Goal: Information Seeking & Learning: Understand process/instructions

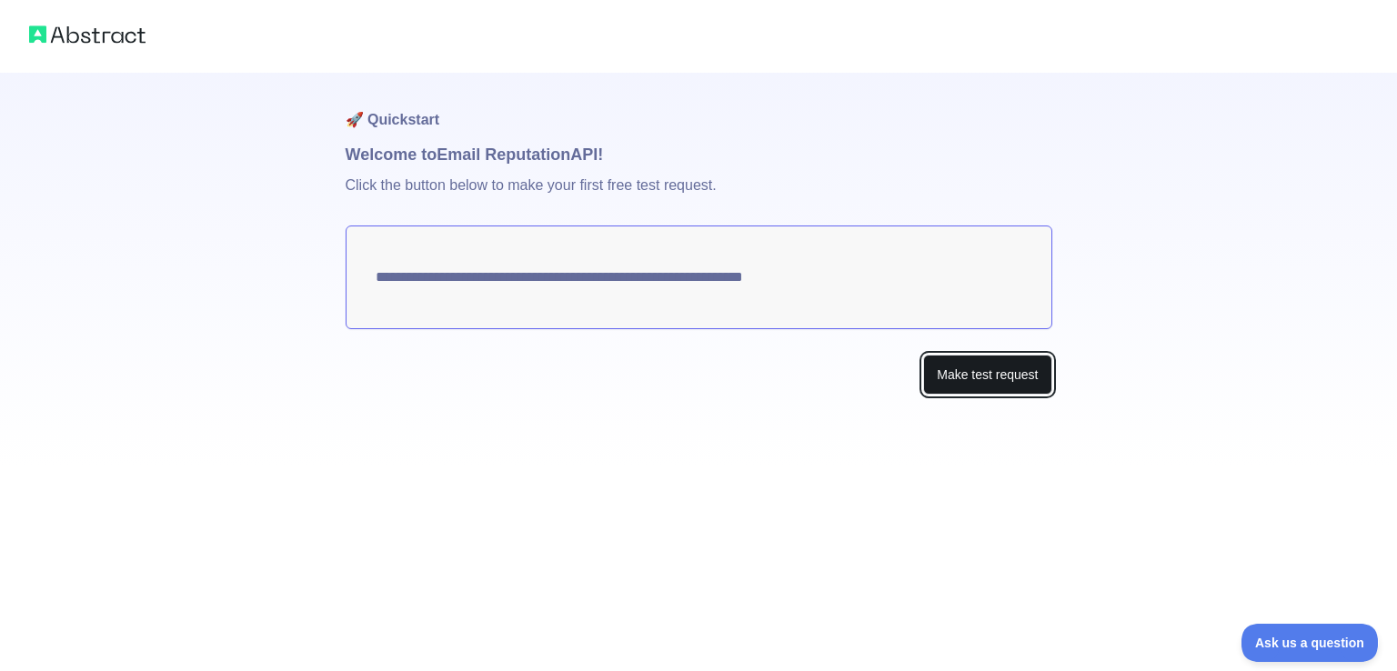
click at [1029, 381] on button "Make test request" at bounding box center [987, 375] width 128 height 41
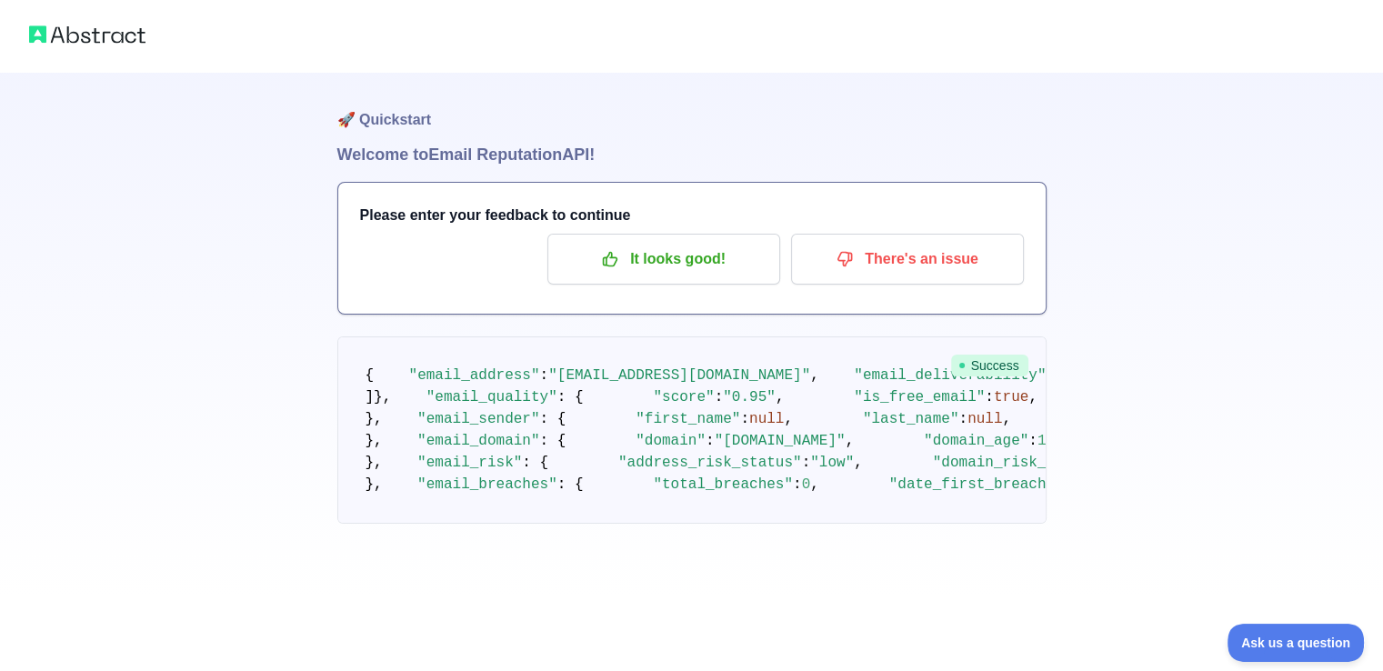
scroll to position [91, 0]
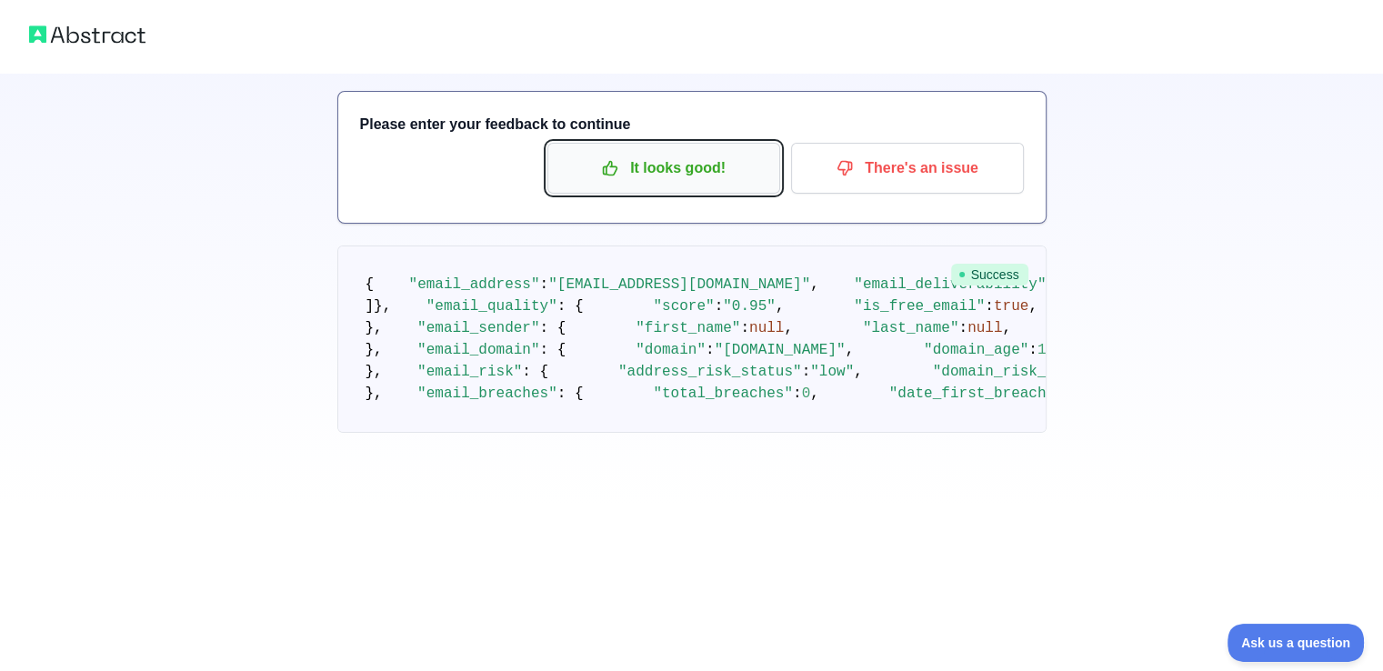
click at [640, 177] on p "It looks good!" at bounding box center [664, 168] width 206 height 31
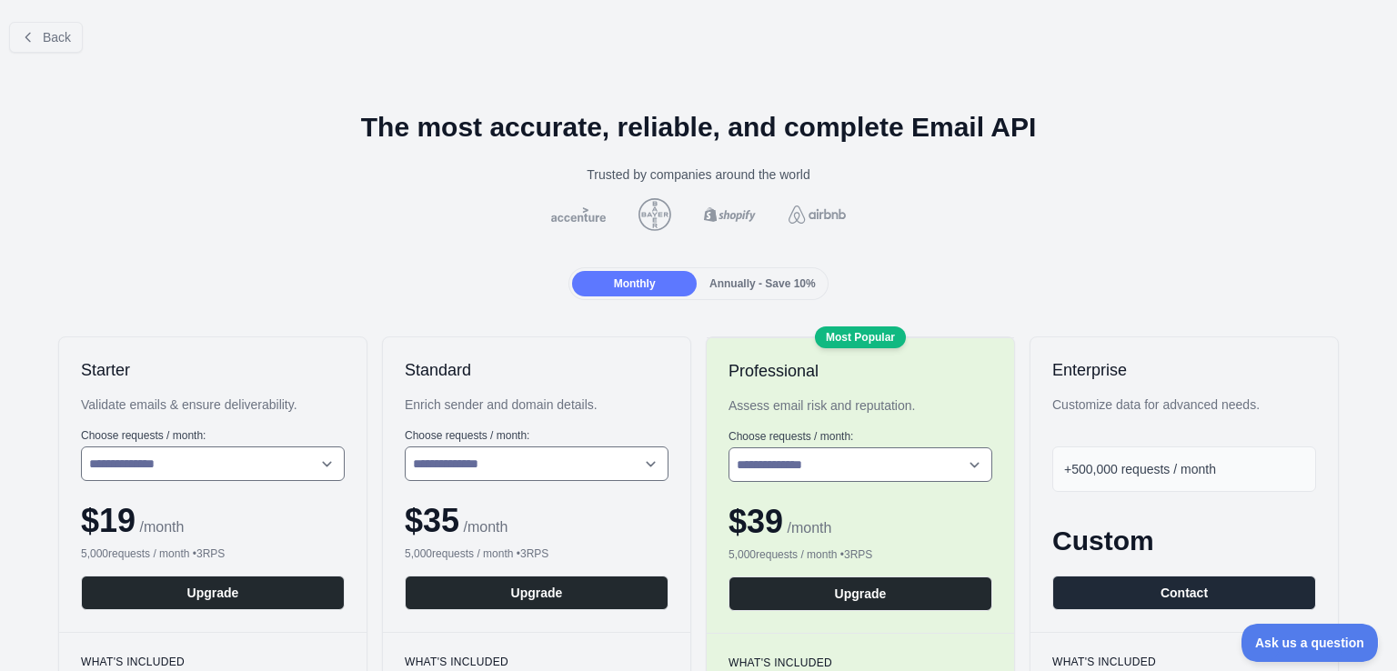
click at [39, 44] on button "Back" at bounding box center [46, 37] width 74 height 31
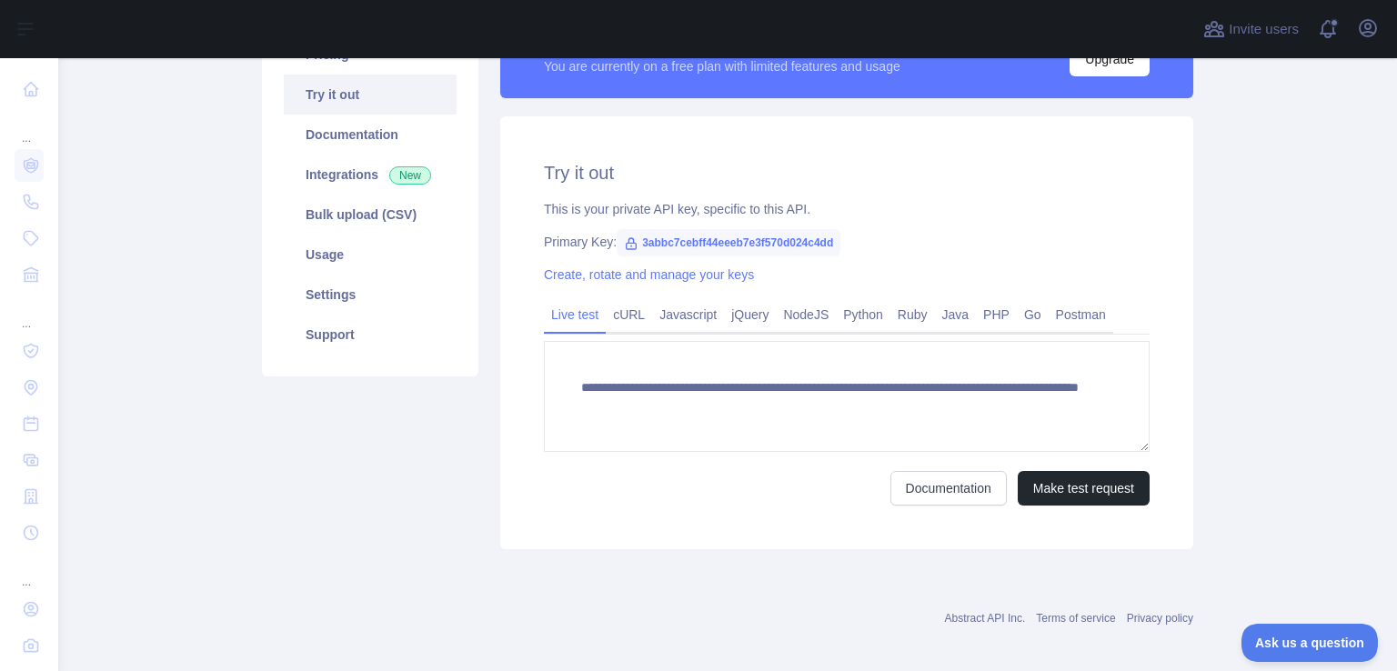
scroll to position [182, 0]
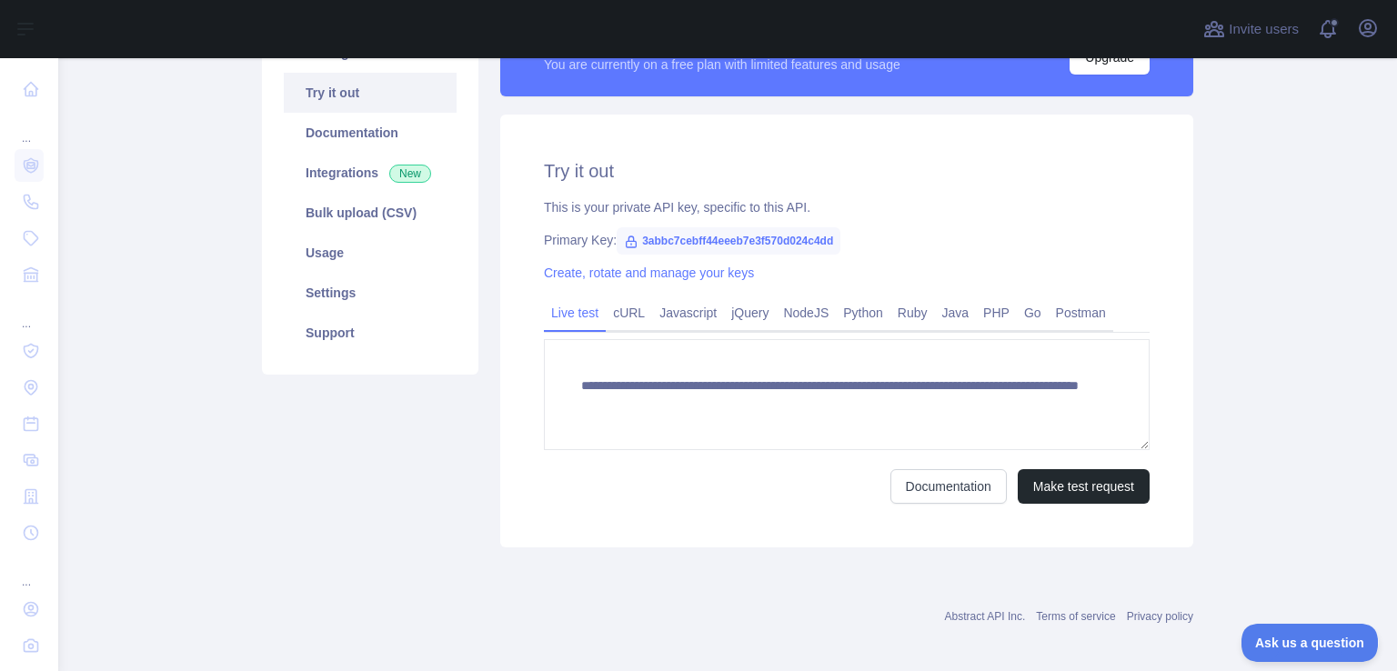
drag, startPoint x: 808, startPoint y: 319, endPoint x: 753, endPoint y: 355, distance: 65.8
click at [807, 319] on link "NodeJS" at bounding box center [806, 312] width 60 height 29
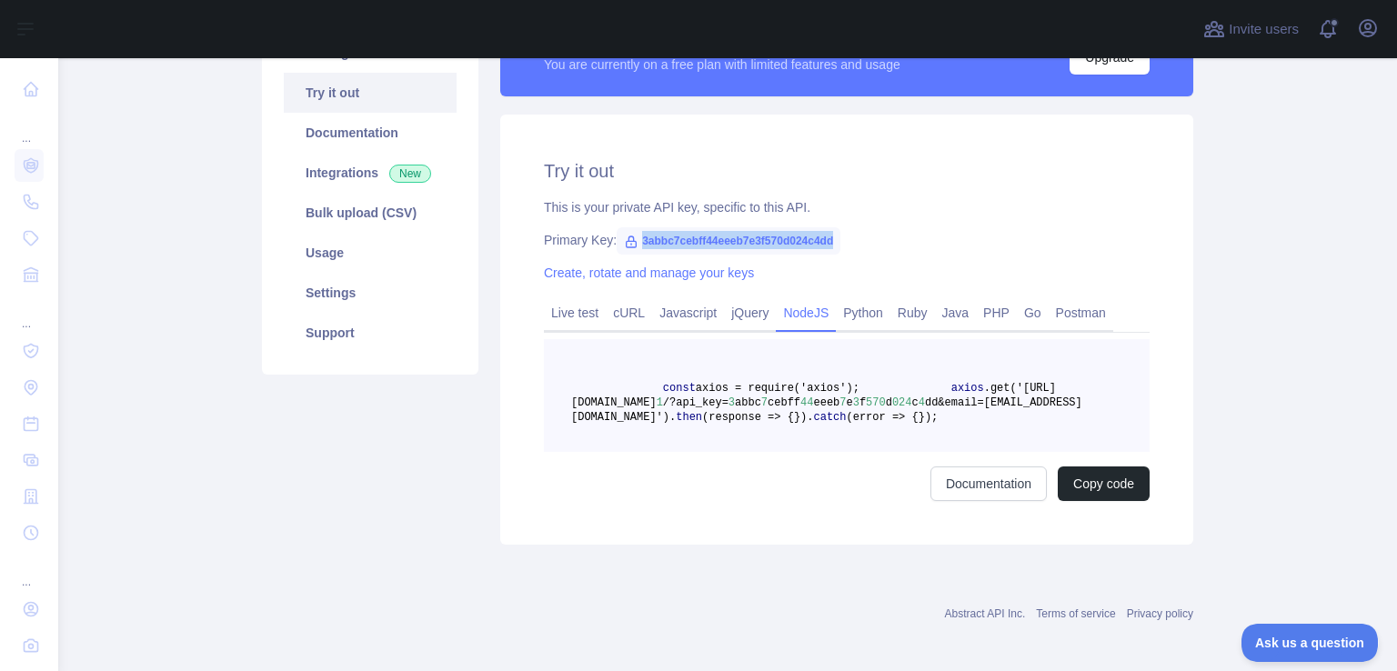
drag, startPoint x: 632, startPoint y: 244, endPoint x: 823, endPoint y: 233, distance: 191.3
click at [823, 233] on span "3abbc7cebff44eeeb7e3f570d024c4dd" at bounding box center [729, 240] width 224 height 27
copy span "3abbc7cebff44eeeb7e3f570d024c4dd"
click at [837, 392] on pre "const axios = require('axios'); axios .get('[URL][DOMAIN_NAME] 1 /?api_key= 3 a…" at bounding box center [847, 395] width 606 height 113
drag, startPoint x: 630, startPoint y: 239, endPoint x: 830, endPoint y: 239, distance: 200.0
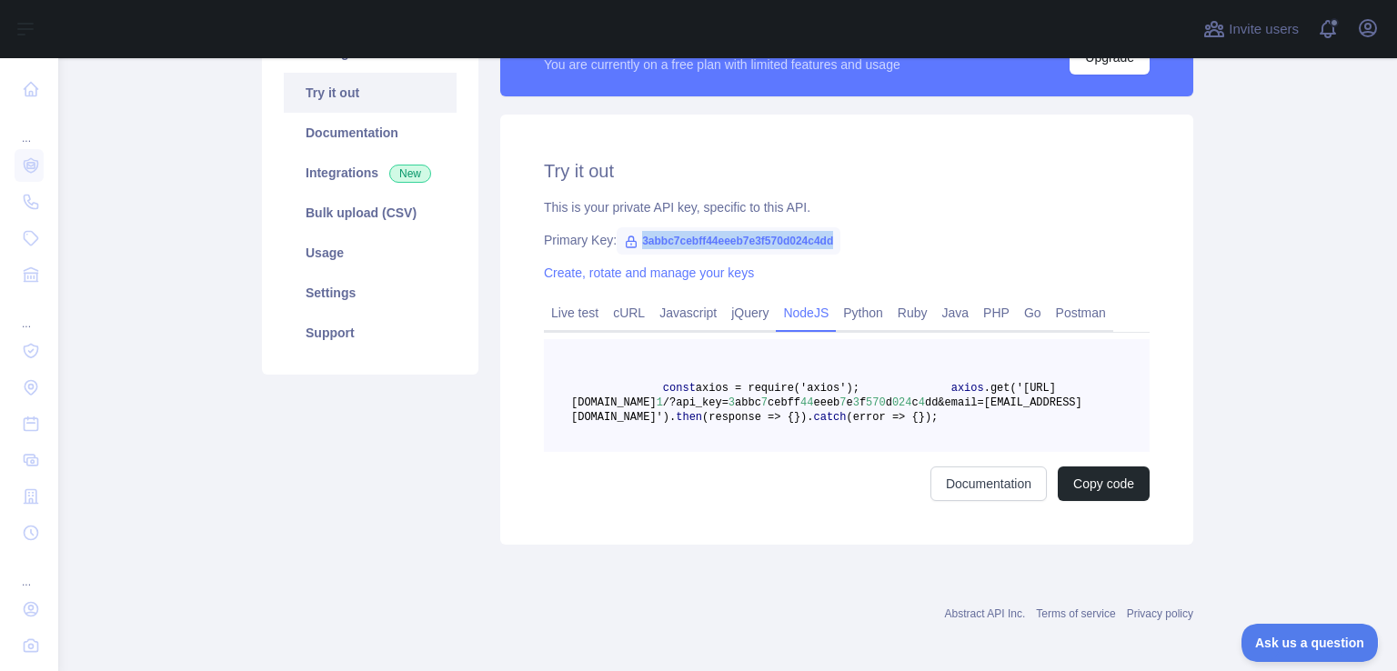
click at [830, 239] on div "Primary Key: 3abbc7cebff44eeeb7e3f570d024c4dd" at bounding box center [847, 240] width 606 height 18
copy span "3abbc7cebff44eeeb7e3f570d024c4dd"
click at [396, 262] on link "Usage" at bounding box center [370, 253] width 173 height 40
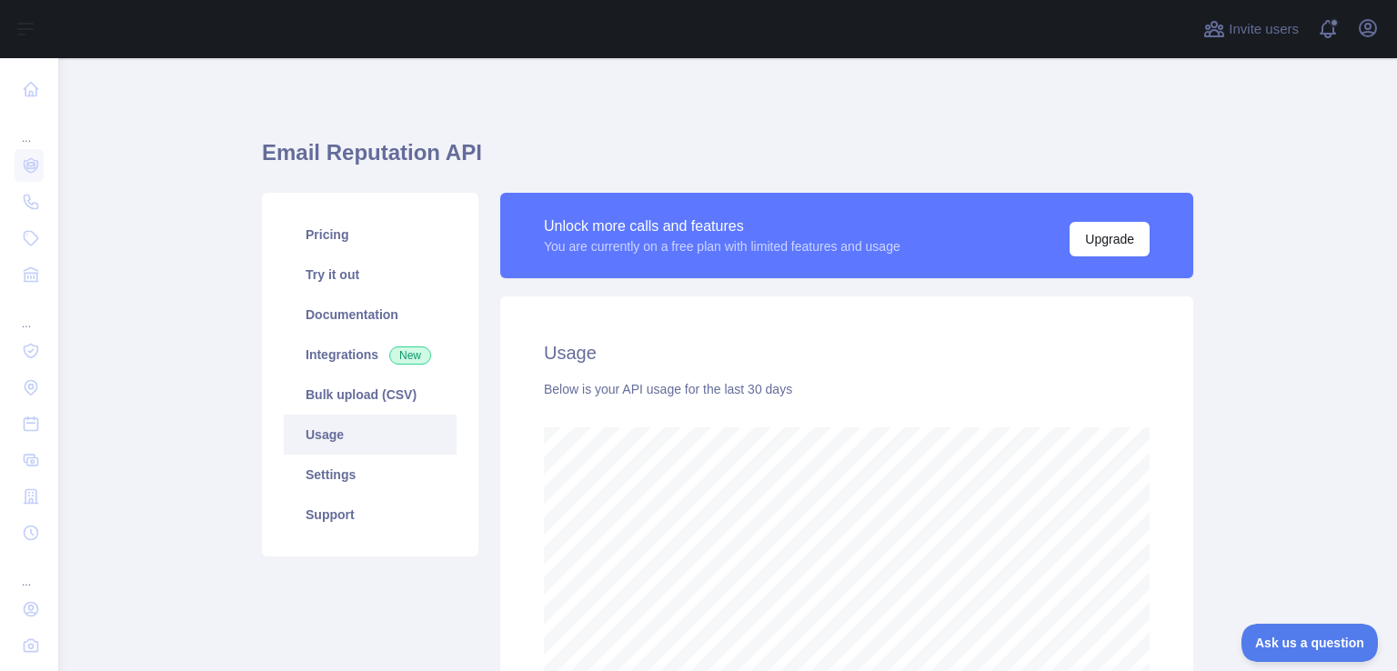
scroll to position [612, 1324]
click at [1339, 25] on span at bounding box center [1335, 29] width 36 height 58
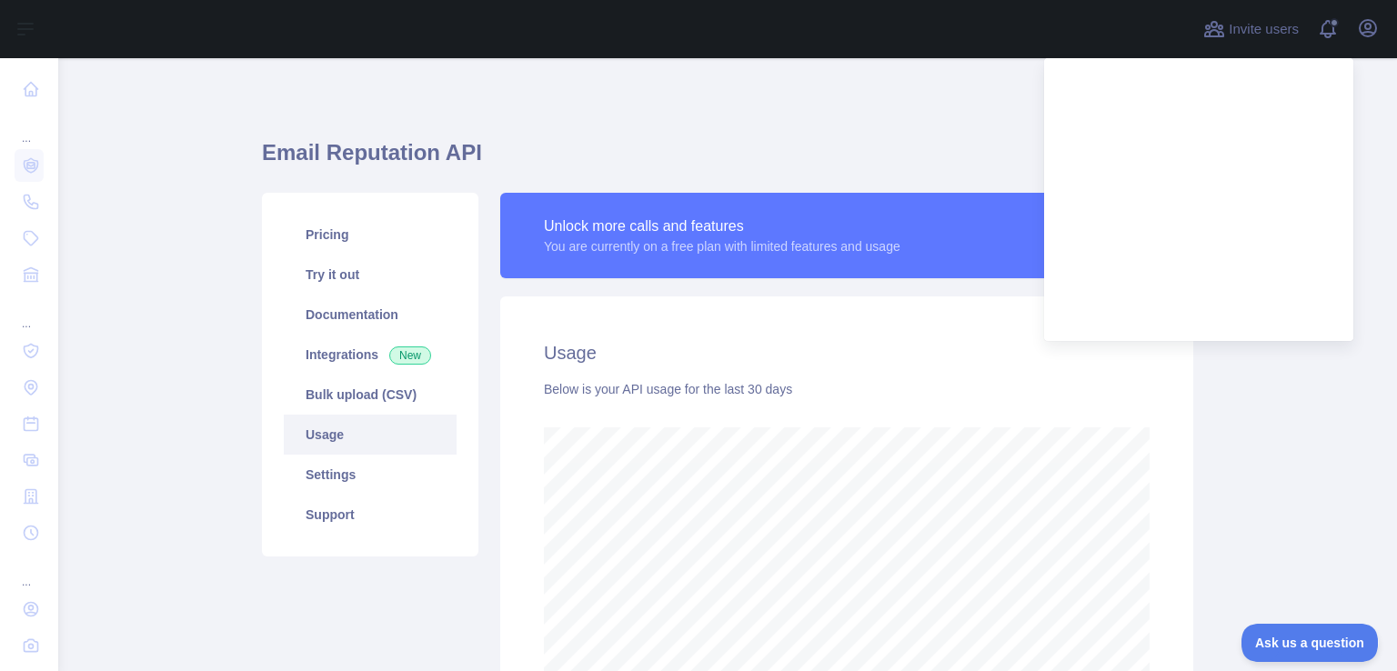
click at [982, 150] on h1 "Email Reputation API" at bounding box center [727, 160] width 931 height 44
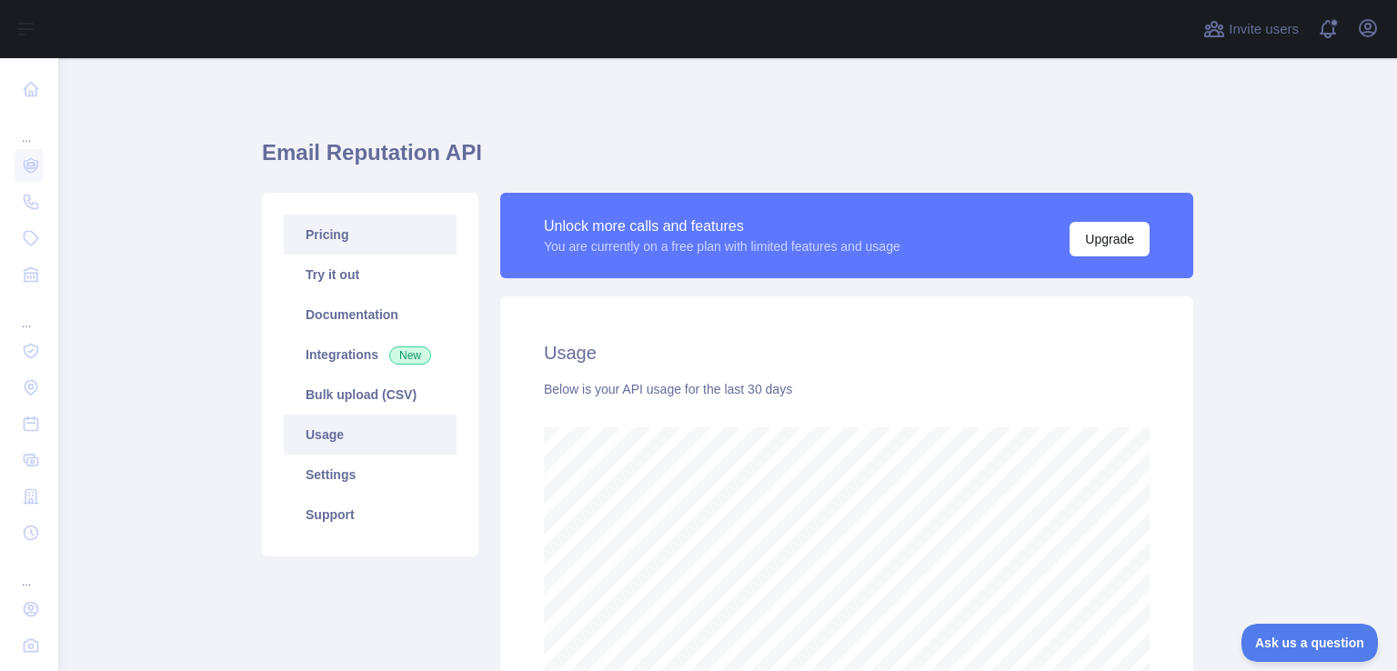
click at [376, 252] on link "Pricing" at bounding box center [370, 235] width 173 height 40
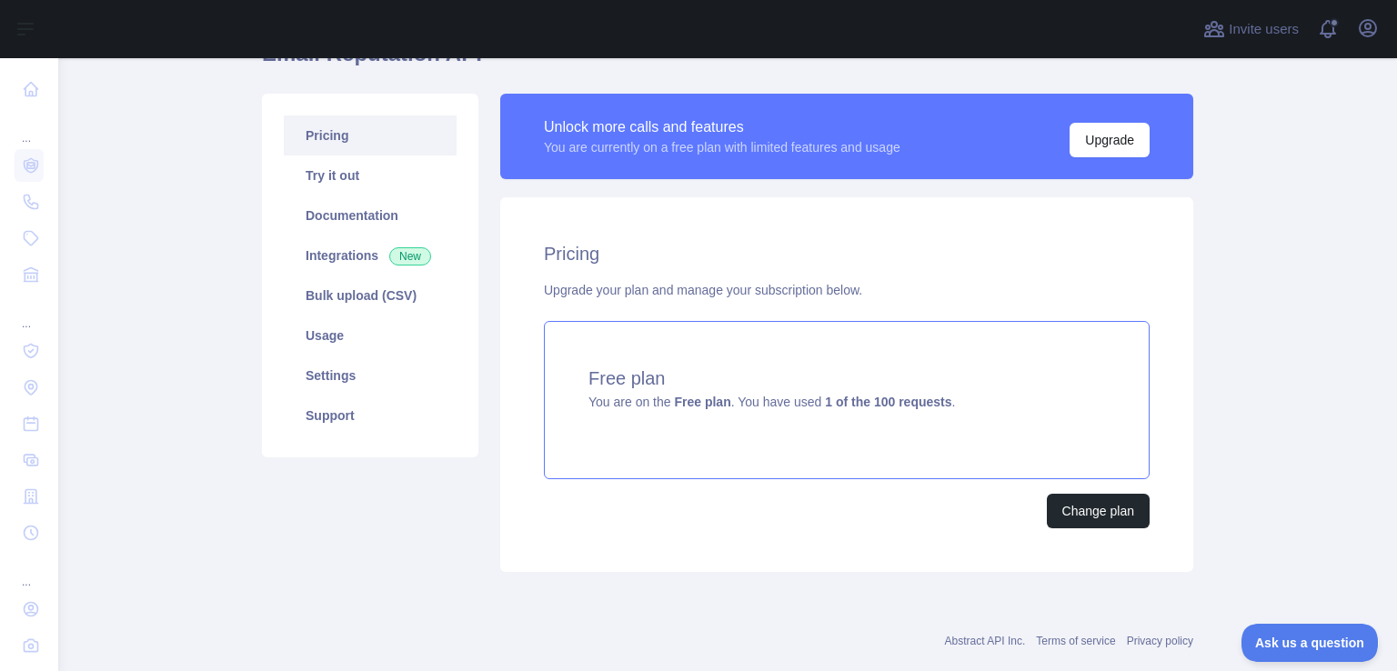
scroll to position [134, 0]
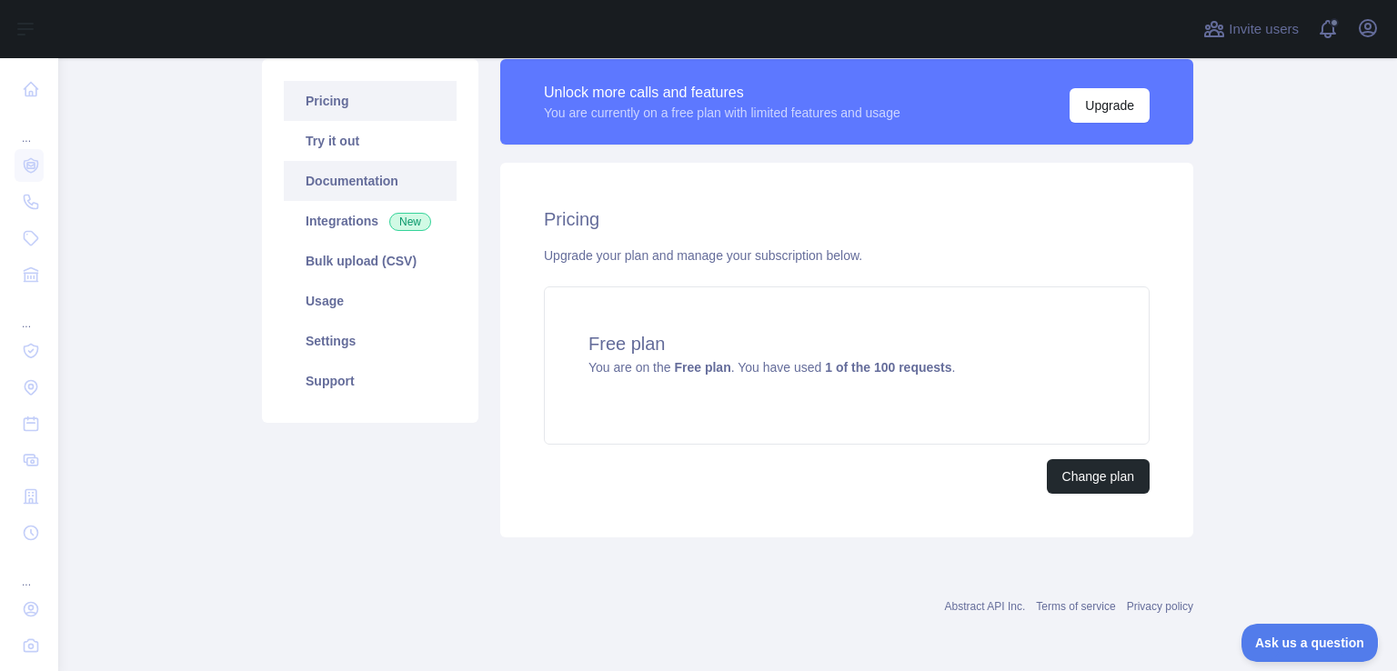
click at [356, 161] on link "Documentation" at bounding box center [370, 181] width 173 height 40
click at [361, 306] on link "Usage" at bounding box center [370, 301] width 173 height 40
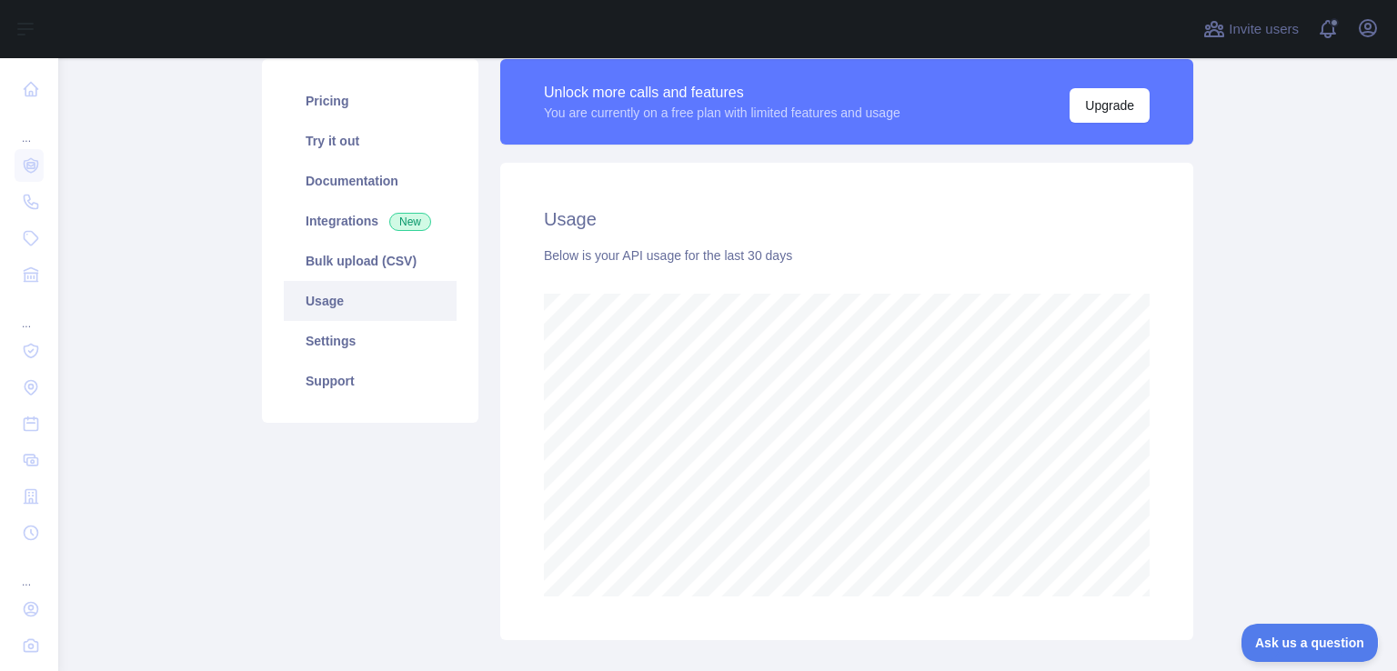
scroll to position [612, 1324]
click at [371, 341] on link "Settings" at bounding box center [370, 341] width 173 height 40
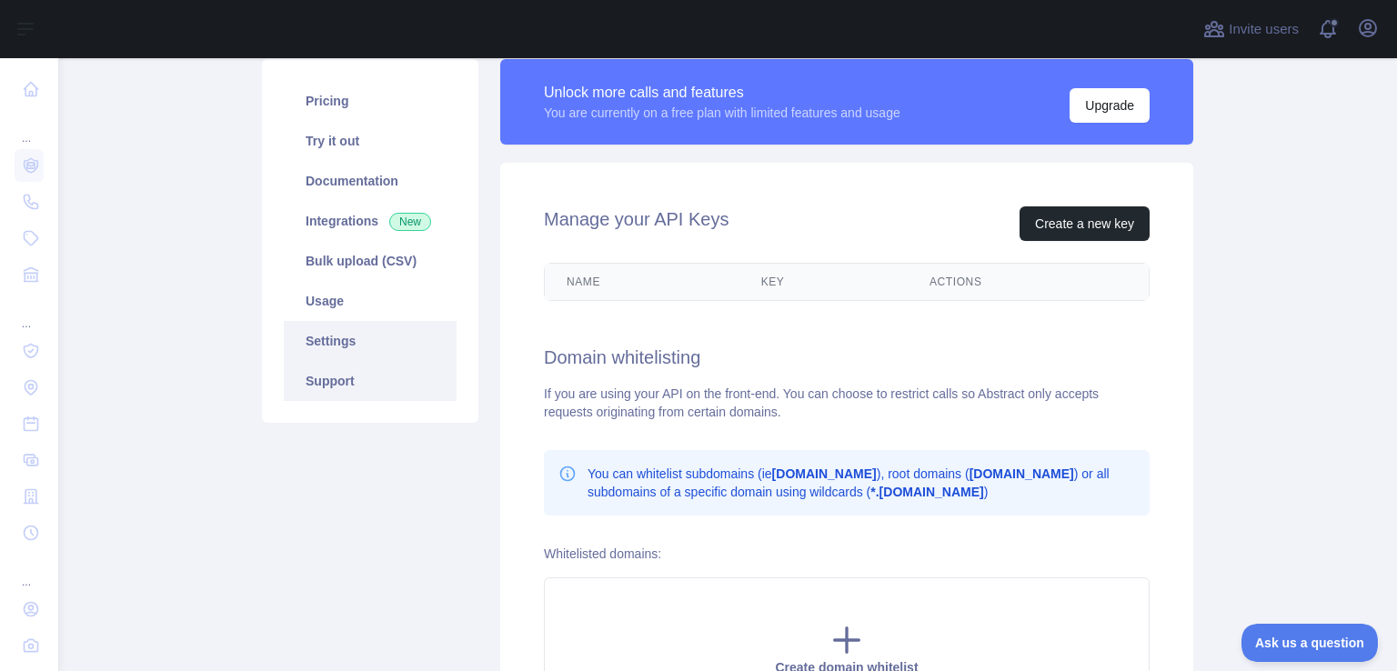
click at [366, 376] on link "Support" at bounding box center [370, 381] width 173 height 40
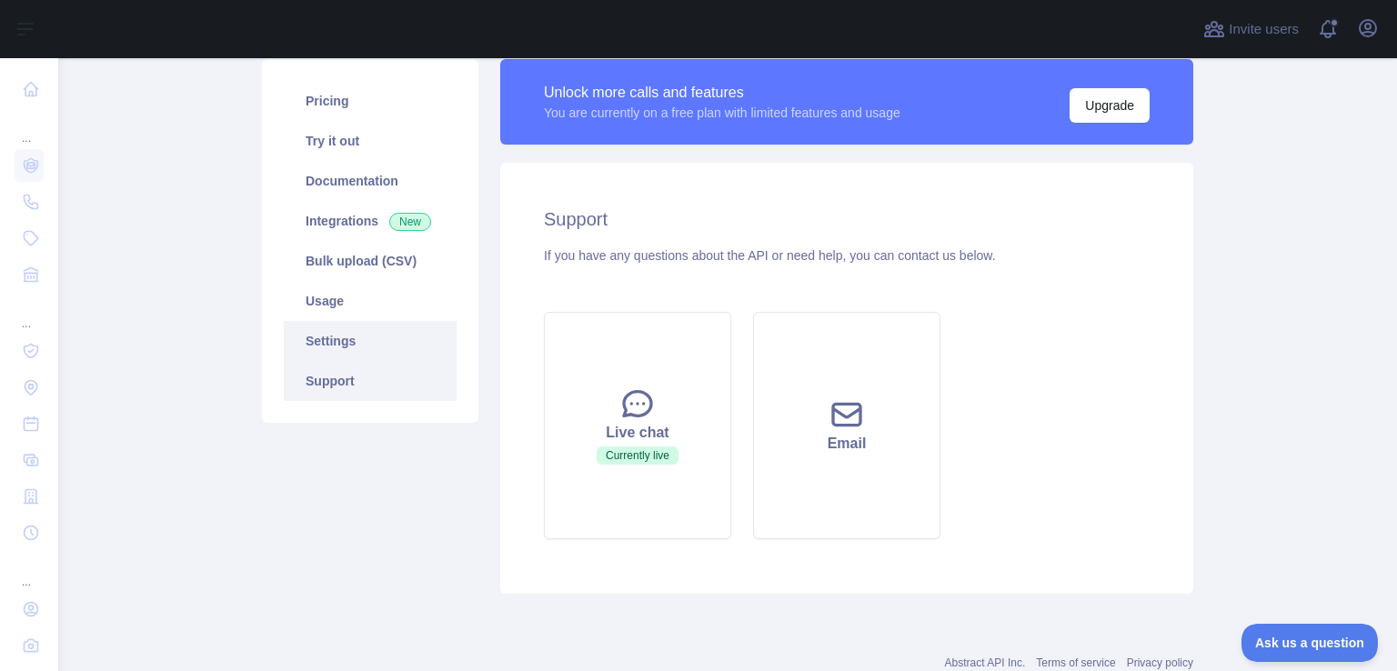
click at [366, 343] on link "Settings" at bounding box center [370, 341] width 173 height 40
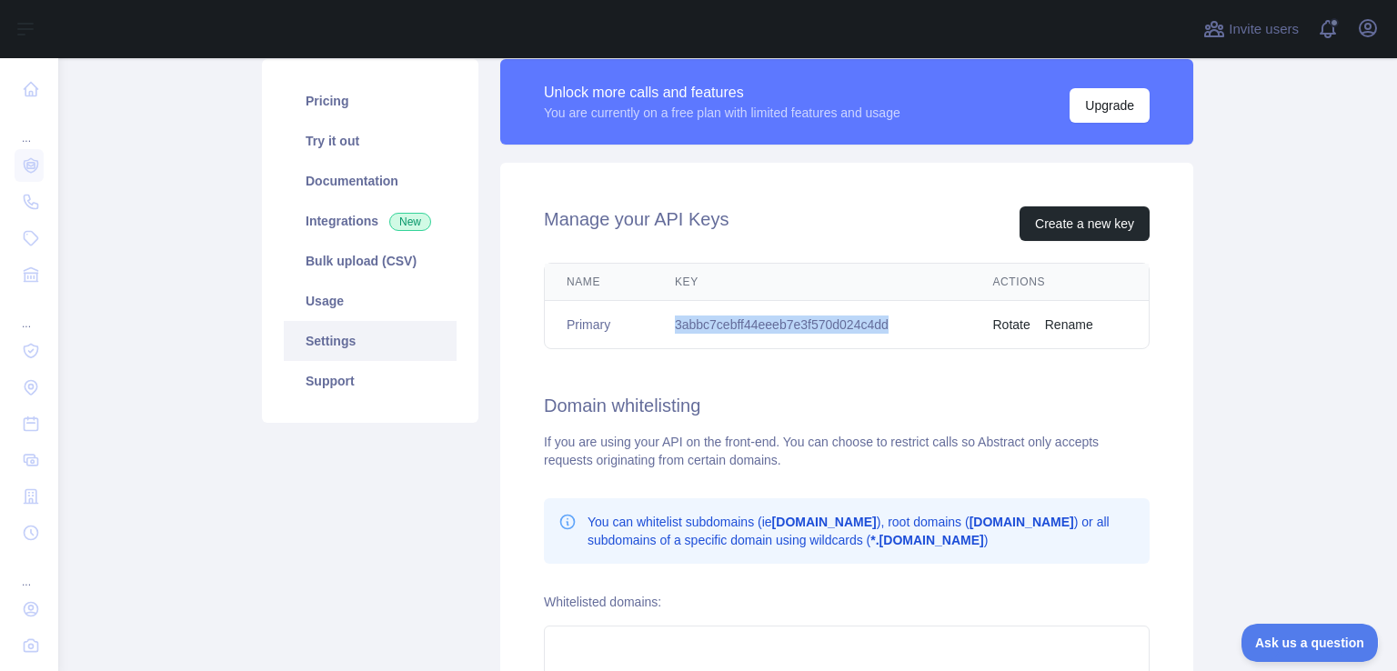
drag, startPoint x: 671, startPoint y: 325, endPoint x: 907, endPoint y: 328, distance: 236.4
click at [907, 328] on td "3abbc7cebff44eeeb7e3f570d024c4dd" at bounding box center [812, 325] width 318 height 48
copy td "3abbc7cebff44eeeb7e3f570d024c4dd"
click at [366, 173] on link "Documentation" at bounding box center [370, 181] width 173 height 40
click at [757, 307] on td "3abbc7cebff44eeeb7e3f570d024c4dd" at bounding box center [812, 325] width 318 height 48
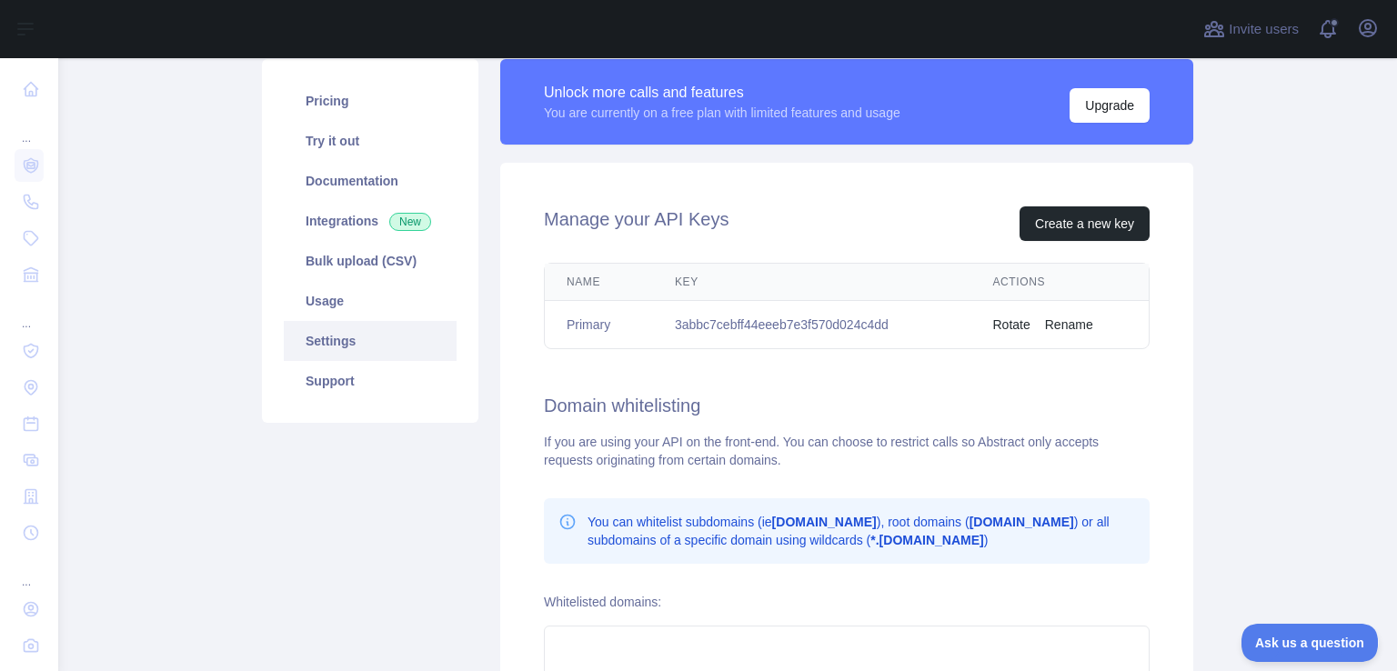
click at [1004, 374] on div "Manage your API Keys Create a new key Name Key Actions Primary 3abbc7cebff44eee…" at bounding box center [846, 488] width 693 height 650
drag, startPoint x: 673, startPoint y: 328, endPoint x: 924, endPoint y: 304, distance: 252.2
click at [924, 304] on td "3abbc7cebff44eeeb7e3f570d024c4dd" at bounding box center [812, 325] width 318 height 48
click at [954, 336] on td "3abbc7cebff44eeeb7e3f570d024c4dd" at bounding box center [812, 325] width 318 height 48
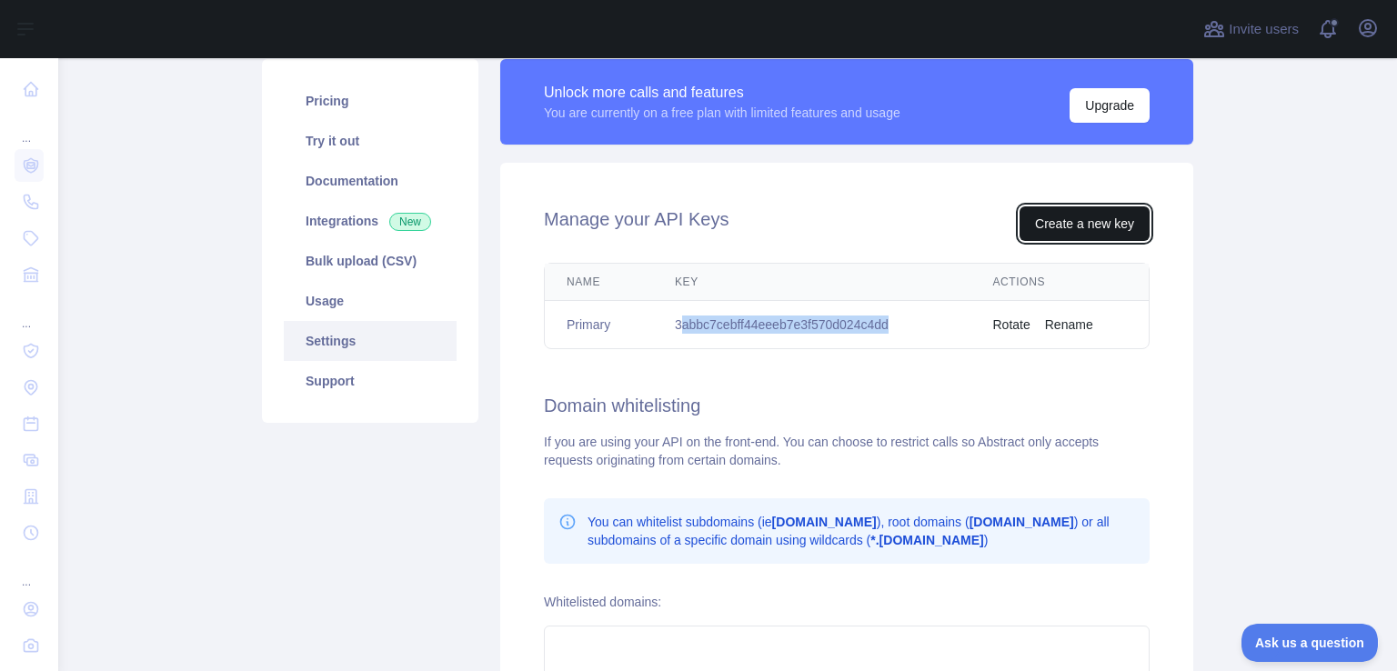
click at [1058, 236] on button "Create a new key" at bounding box center [1084, 223] width 130 height 35
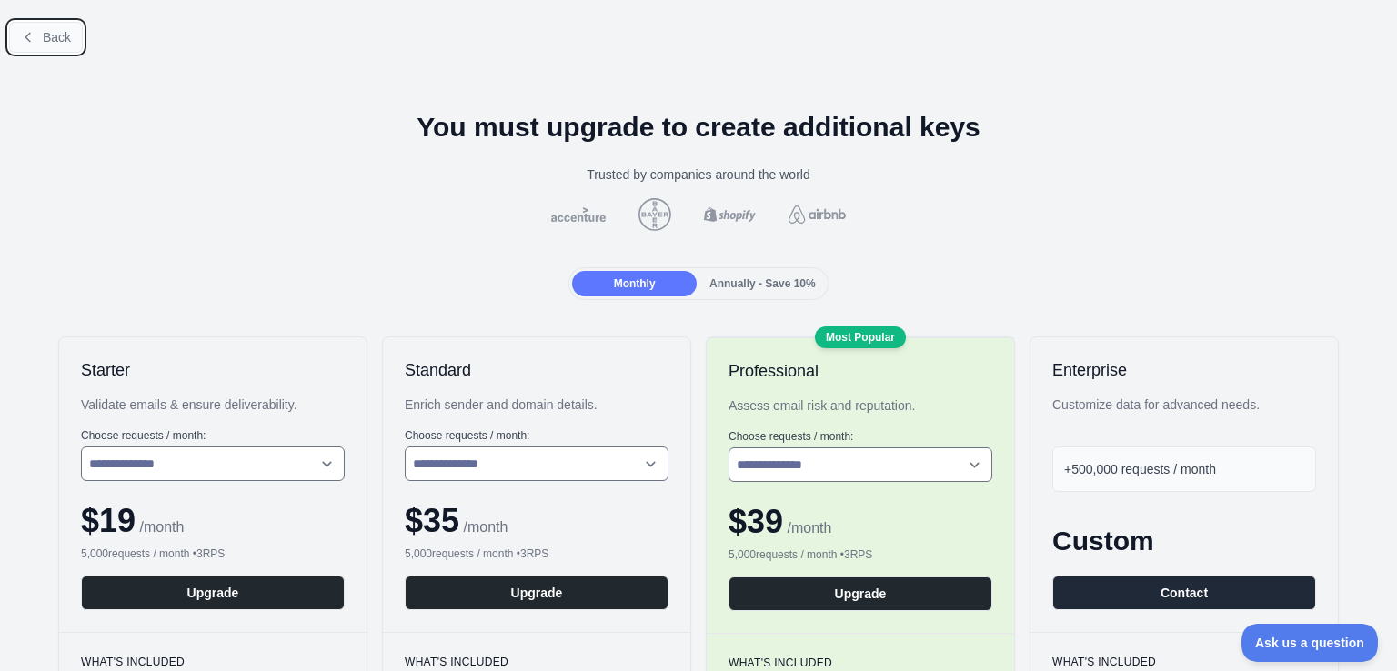
click at [53, 35] on span "Back" at bounding box center [57, 37] width 28 height 15
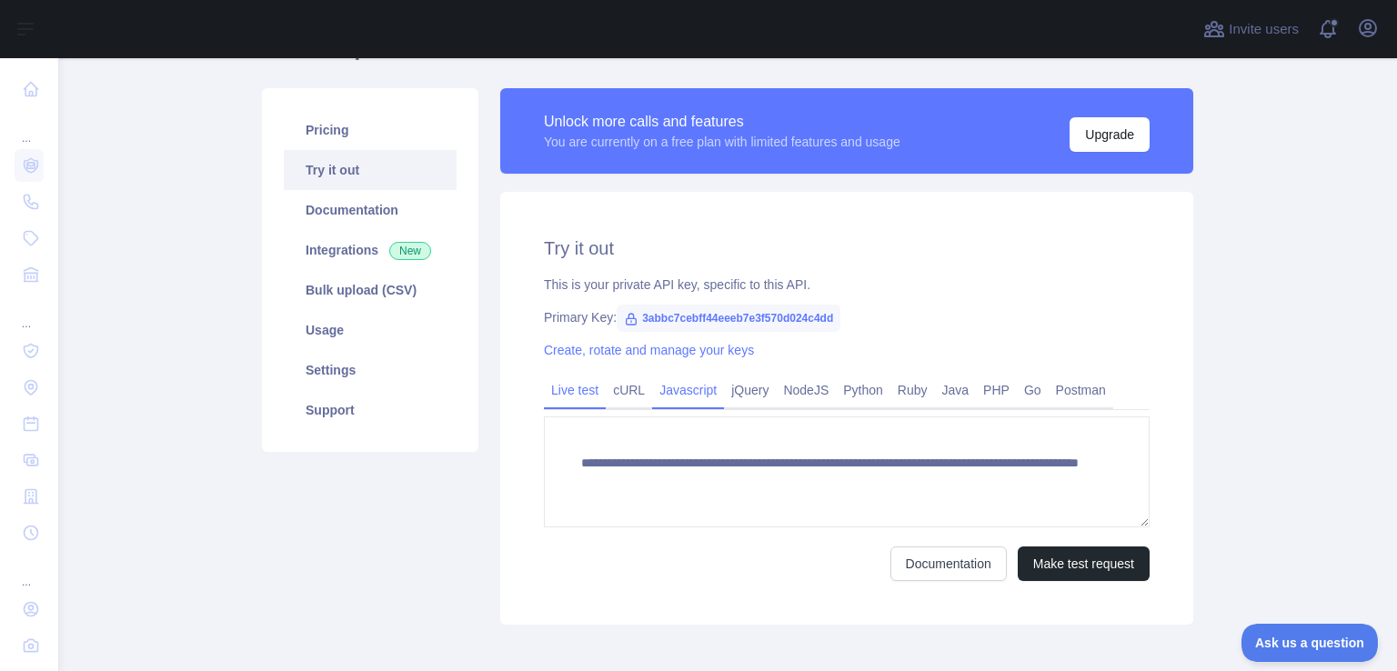
scroll to position [111, 0]
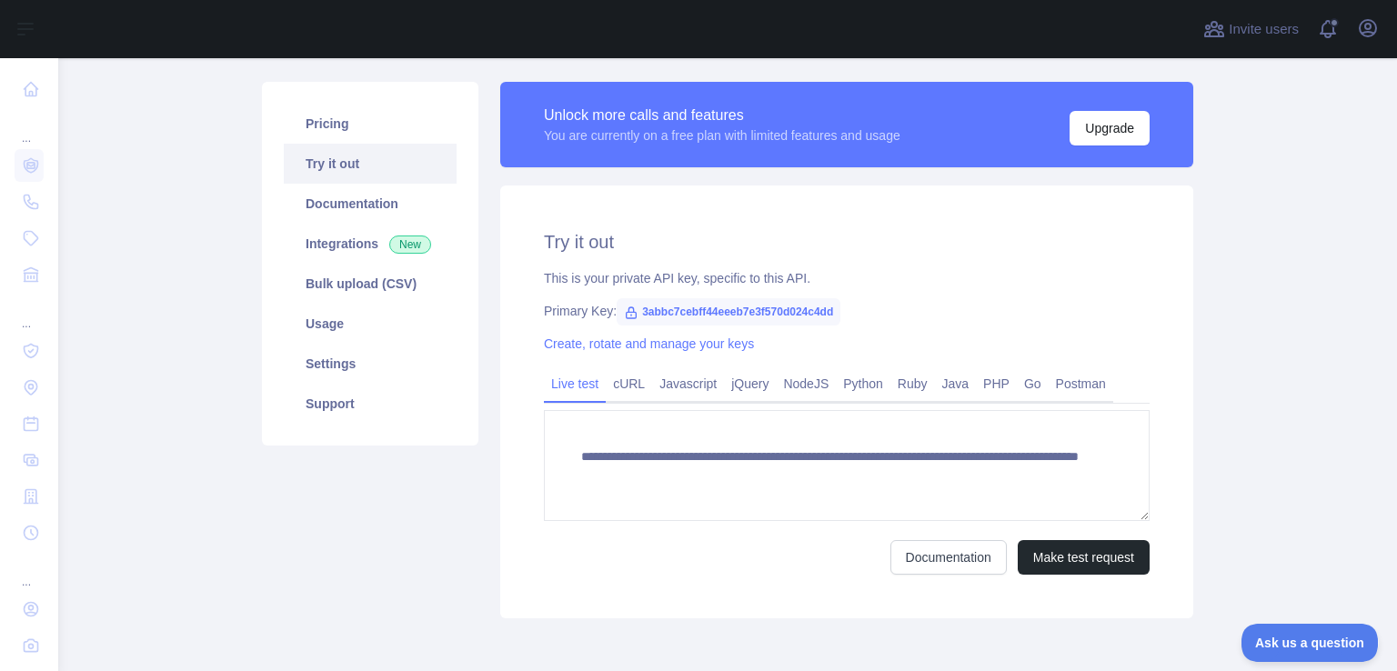
click at [722, 307] on span "3abbc7cebff44eeeb7e3f570d024c4dd" at bounding box center [729, 311] width 224 height 27
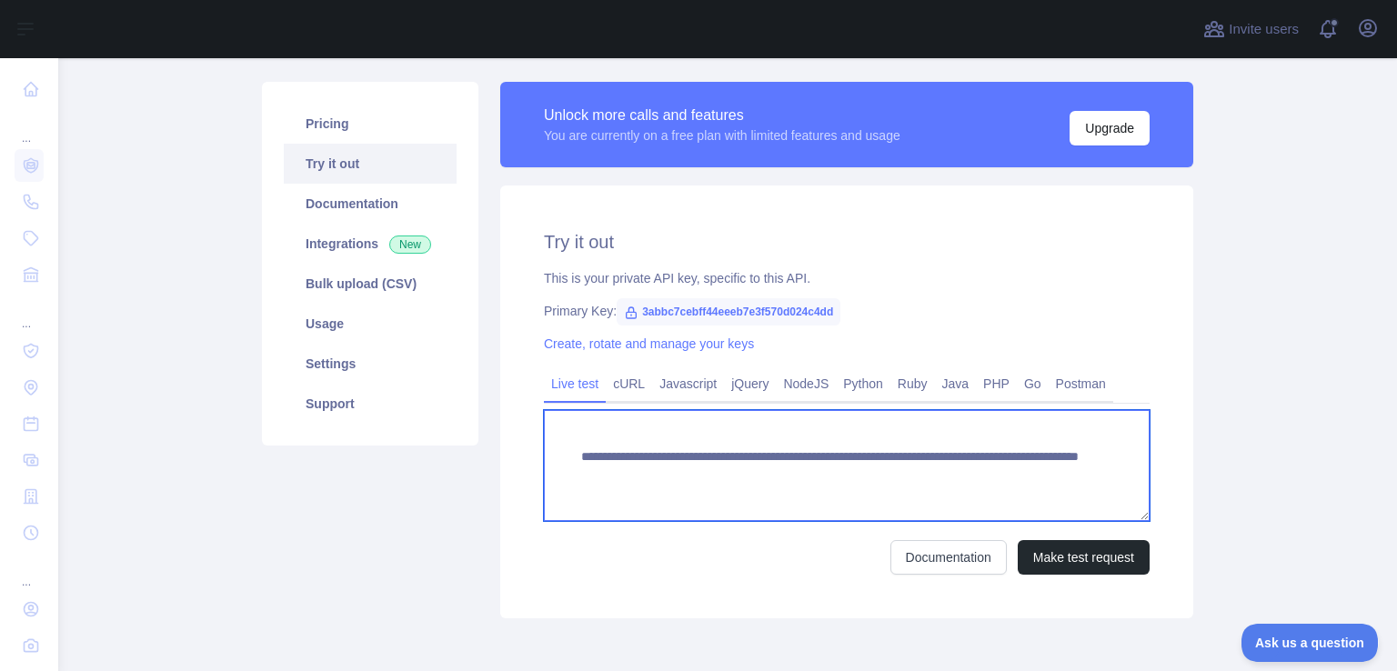
drag, startPoint x: 1011, startPoint y: 476, endPoint x: 532, endPoint y: 449, distance: 480.0
click at [532, 449] on div "**********" at bounding box center [846, 402] width 693 height 433
click at [1011, 483] on textarea "**********" at bounding box center [847, 465] width 606 height 111
click at [768, 509] on textarea "**********" at bounding box center [847, 465] width 606 height 111
click at [749, 477] on textarea "**********" at bounding box center [847, 465] width 606 height 111
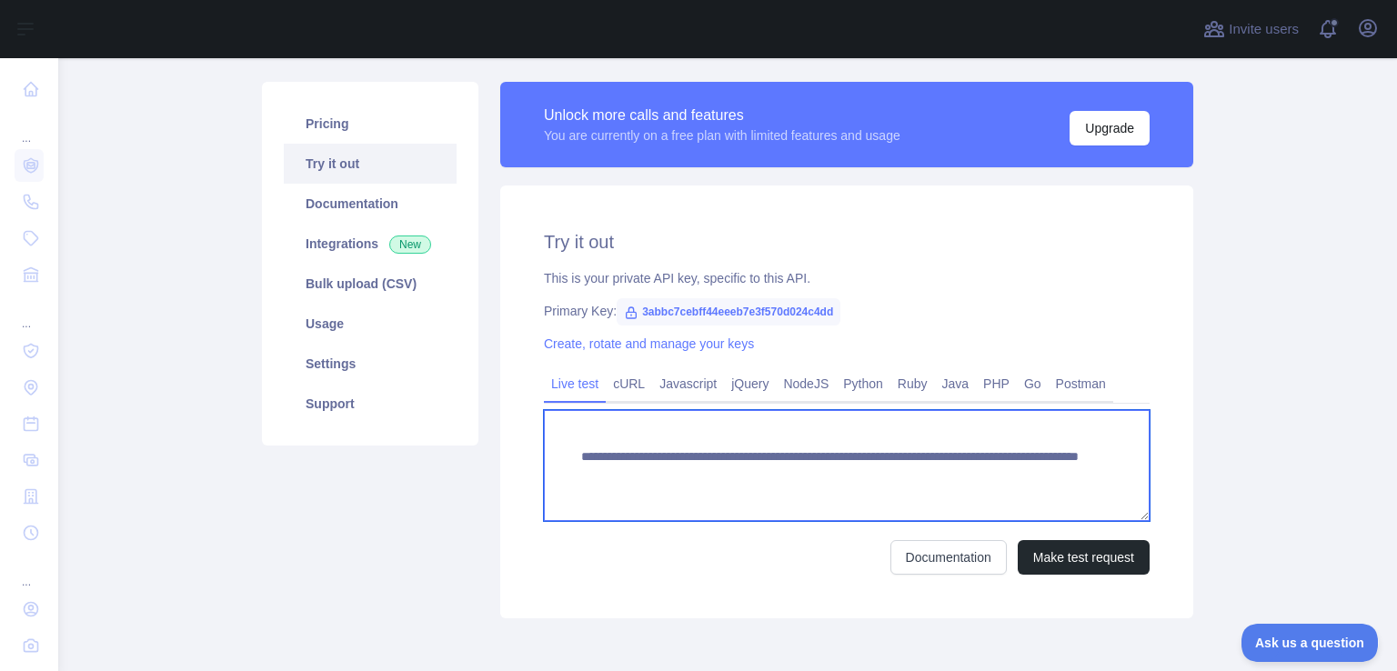
drag, startPoint x: 575, startPoint y: 456, endPoint x: 1020, endPoint y: 476, distance: 446.0
click at [1020, 476] on textarea "**********" at bounding box center [847, 465] width 606 height 111
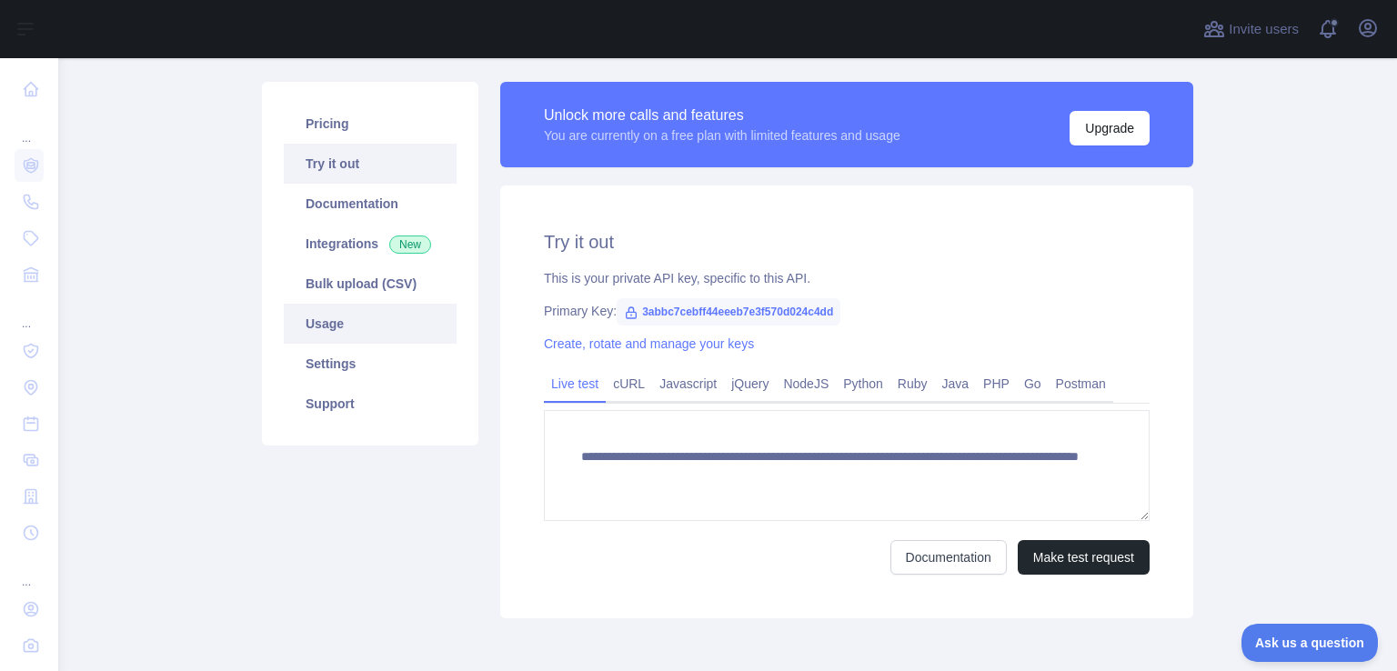
click at [361, 328] on link "Usage" at bounding box center [370, 324] width 173 height 40
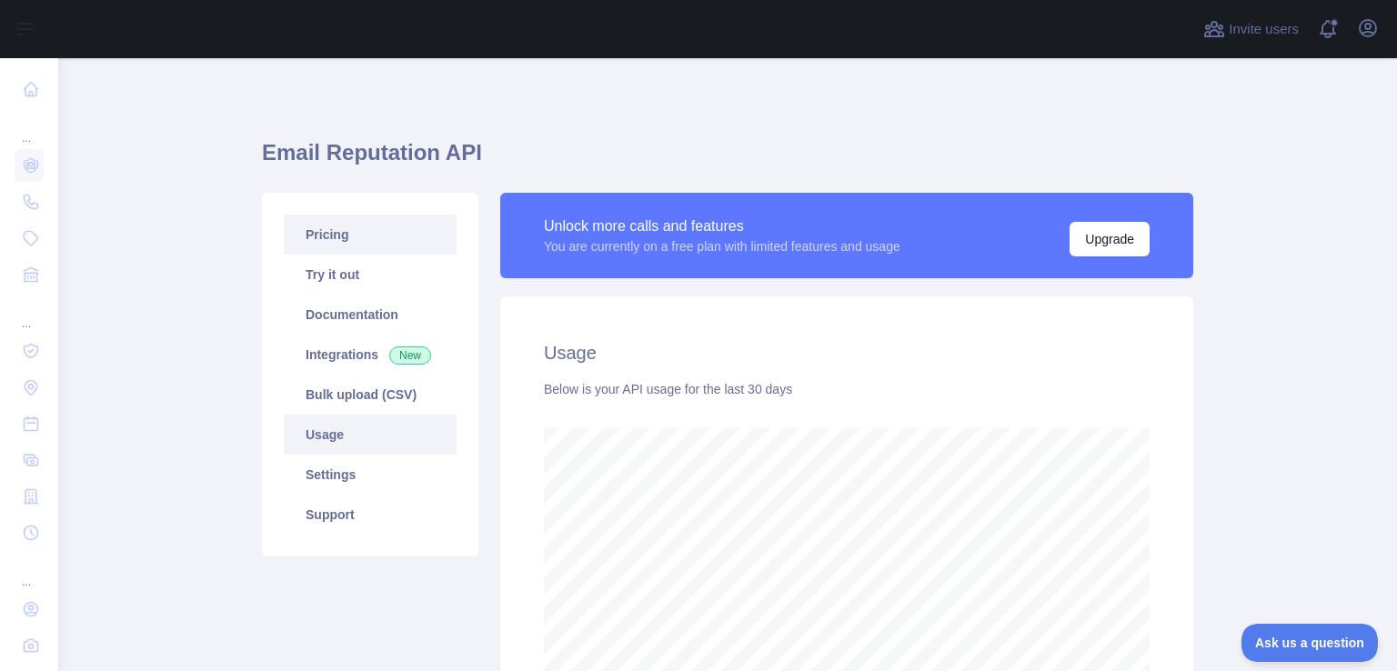
click at [382, 241] on link "Pricing" at bounding box center [370, 235] width 173 height 40
